Goal: Task Accomplishment & Management: Manage account settings

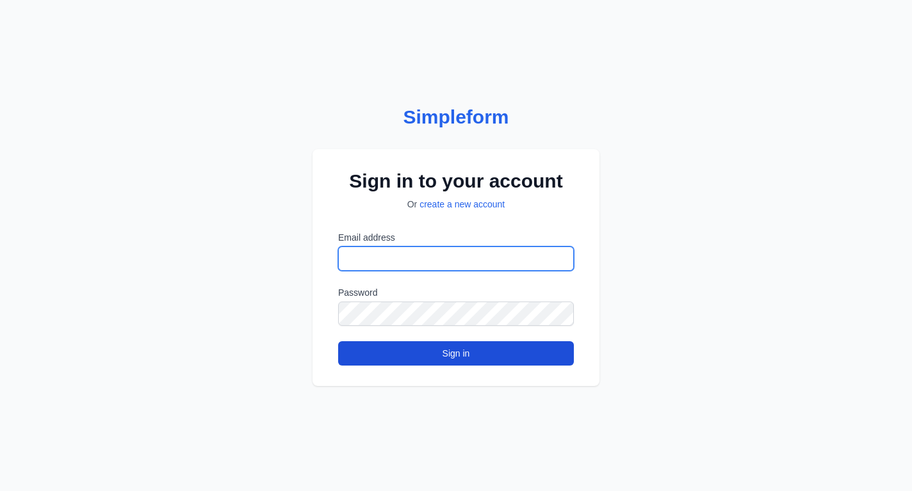
type input "**********"
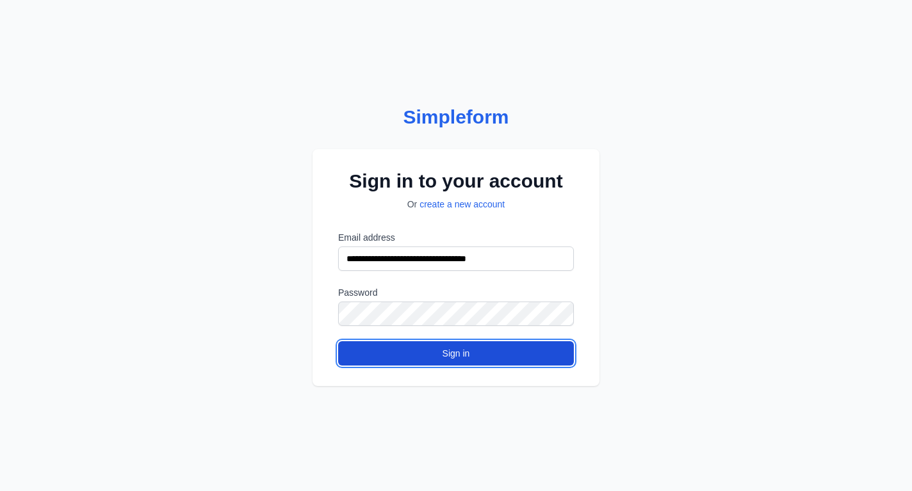
click at [445, 359] on button "Sign in" at bounding box center [456, 353] width 236 height 24
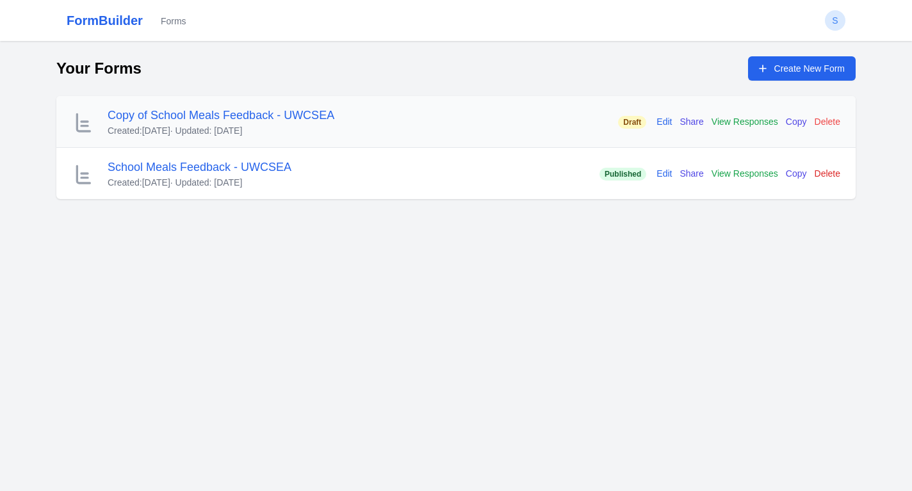
click at [822, 123] on button "Delete" at bounding box center [828, 121] width 26 height 13
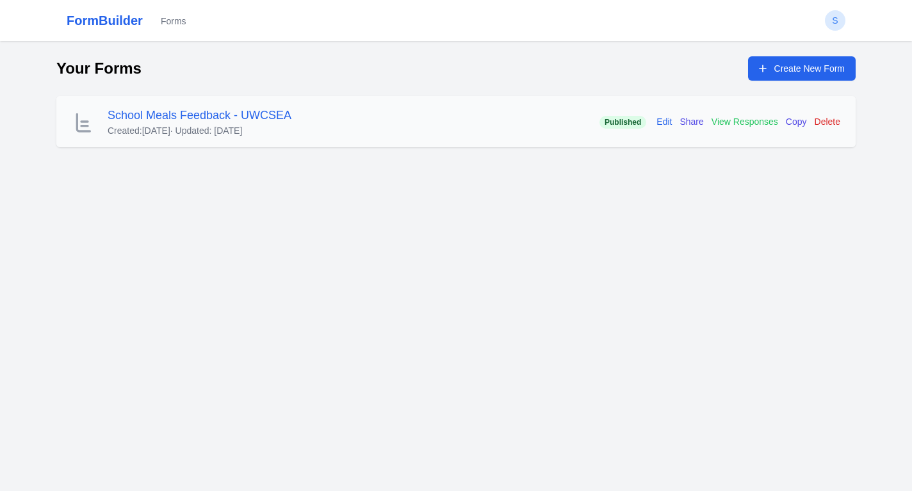
click at [744, 120] on link "View Responses" at bounding box center [745, 121] width 67 height 13
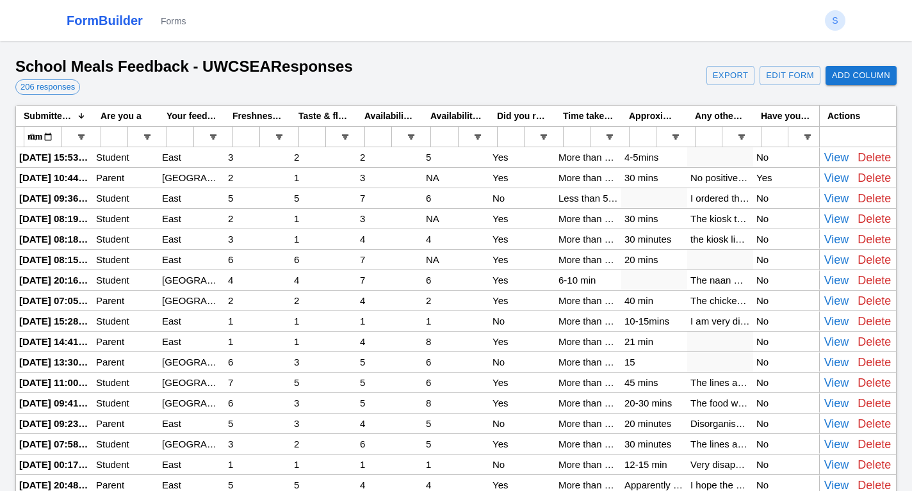
click at [719, 177] on div "No positive comments I’m afraid. My son managed to get two lunches from the can…" at bounding box center [720, 178] width 66 height 20
click at [709, 196] on div "I ordered the grilled chicken, but it was very misleading and was not grilled c…" at bounding box center [720, 198] width 66 height 20
click at [721, 220] on div "The kiosk takes too long (the line), and ordering/waiting takes too long. Once …" at bounding box center [720, 219] width 66 height 20
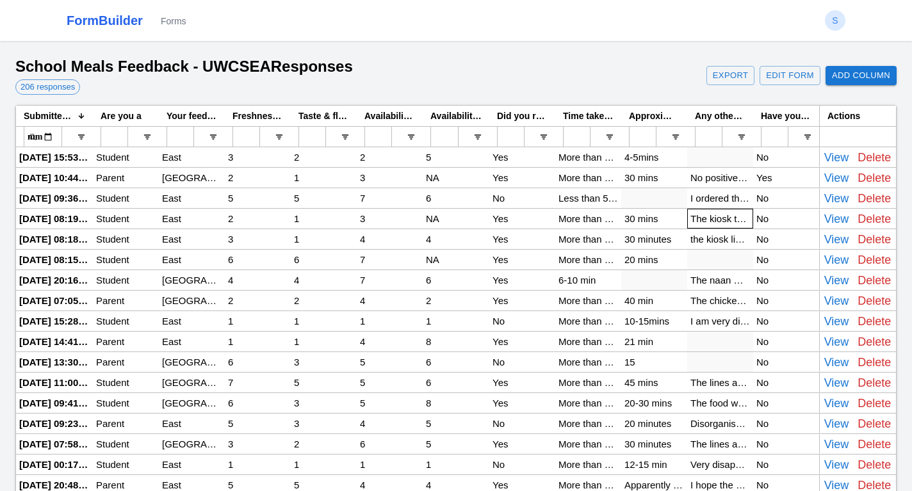
click at [721, 220] on div "The kiosk takes too long (the line), and ordering/waiting takes too long. Once …" at bounding box center [720, 219] width 66 height 20
click at [721, 220] on input "**********" at bounding box center [720, 218] width 60 height 13
click at [717, 241] on div "the kiosk line is so long, and the food's quality and taste is not great. once …" at bounding box center [720, 239] width 66 height 20
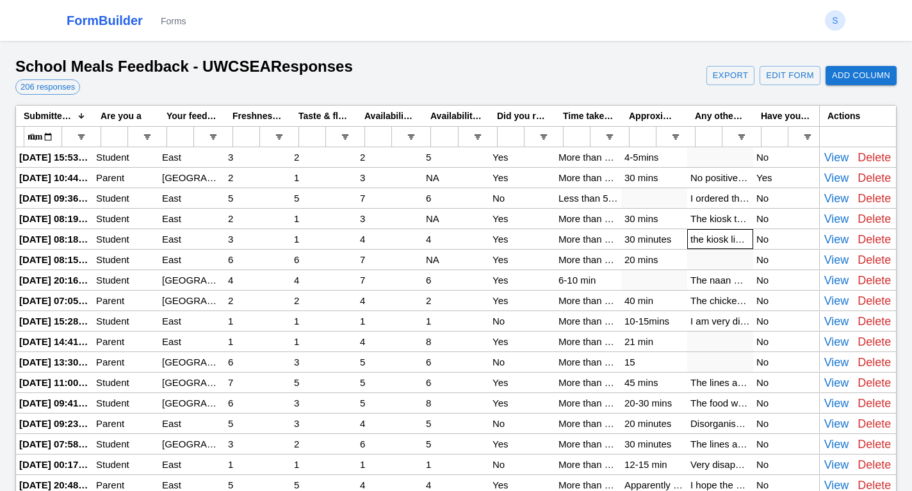
click at [717, 241] on div "the kiosk line is so long, and the food's quality and taste is not great. once …" at bounding box center [720, 239] width 66 height 20
click at [715, 283] on div "The naan was so plain there was no flavor. The queue was long. The naan sauce i…" at bounding box center [720, 280] width 66 height 20
